Goal: Task Accomplishment & Management: Use online tool/utility

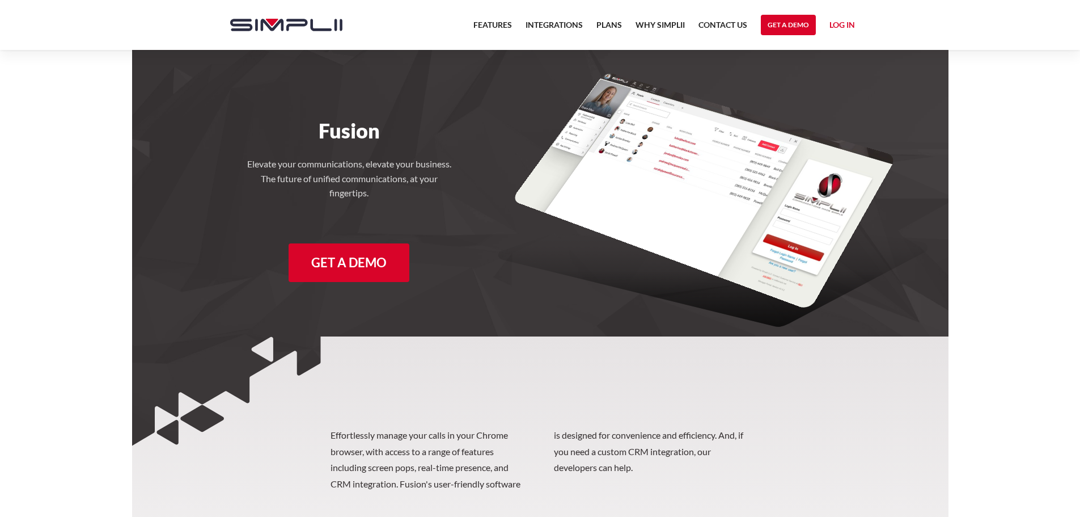
click at [844, 23] on link "Log in" at bounding box center [843, 26] width 26 height 17
click at [821, 57] on link "Manager Portal" at bounding box center [820, 59] width 72 height 18
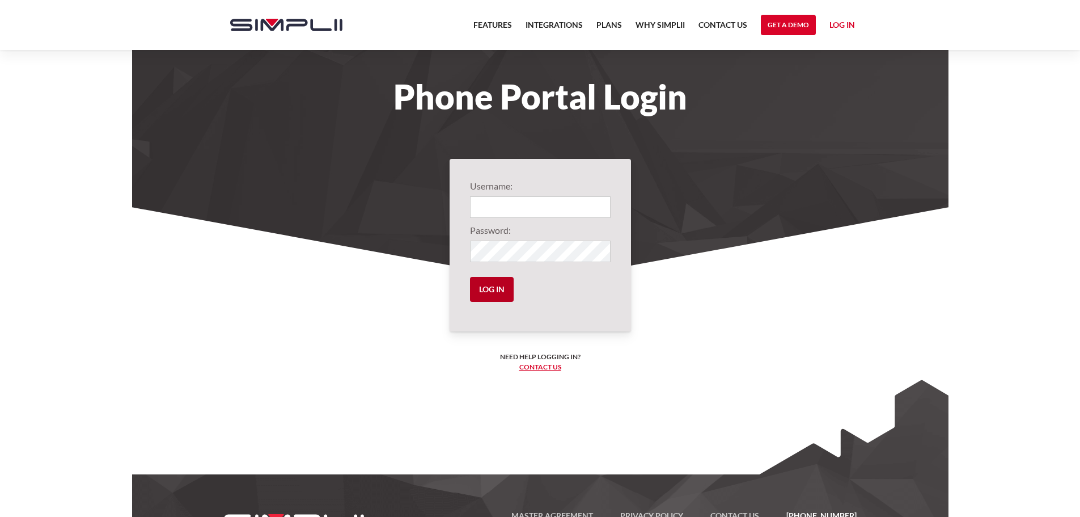
type input "1002@ifbi"
click at [485, 287] on input "Log in" at bounding box center [492, 289] width 44 height 25
click at [487, 286] on input "Log in" at bounding box center [492, 289] width 44 height 25
click at [497, 288] on input "Log in" at bounding box center [492, 289] width 44 height 25
